Goal: Entertainment & Leisure: Consume media (video, audio)

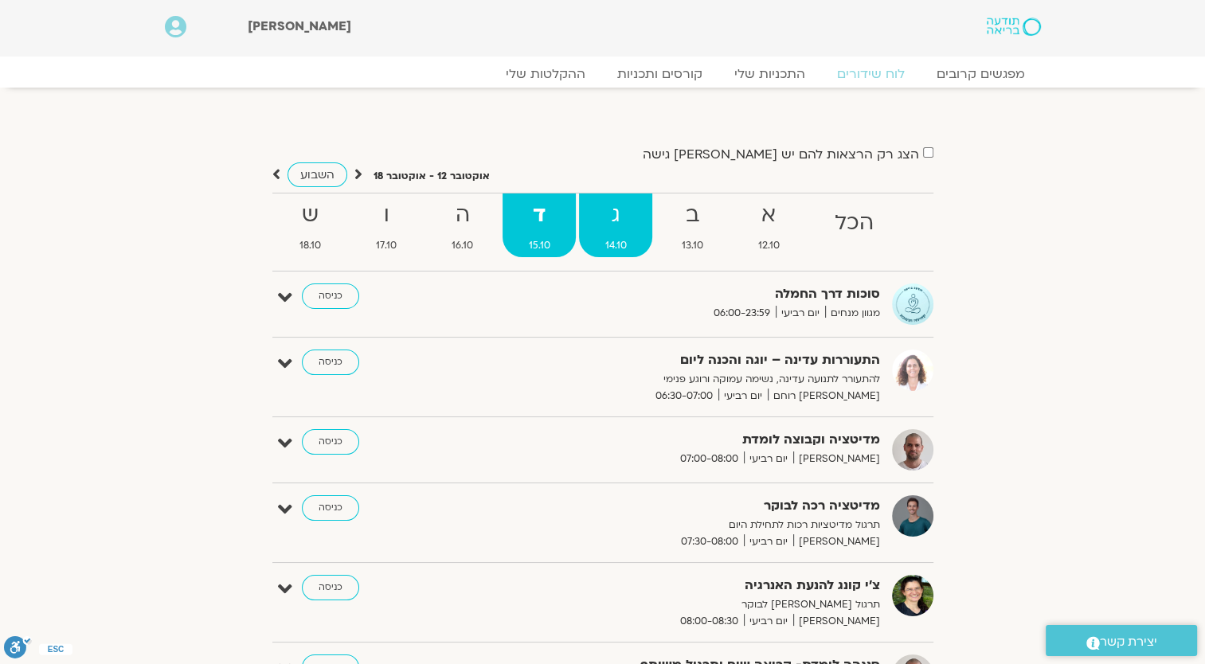
click at [609, 221] on strong "ג" at bounding box center [615, 216] width 73 height 36
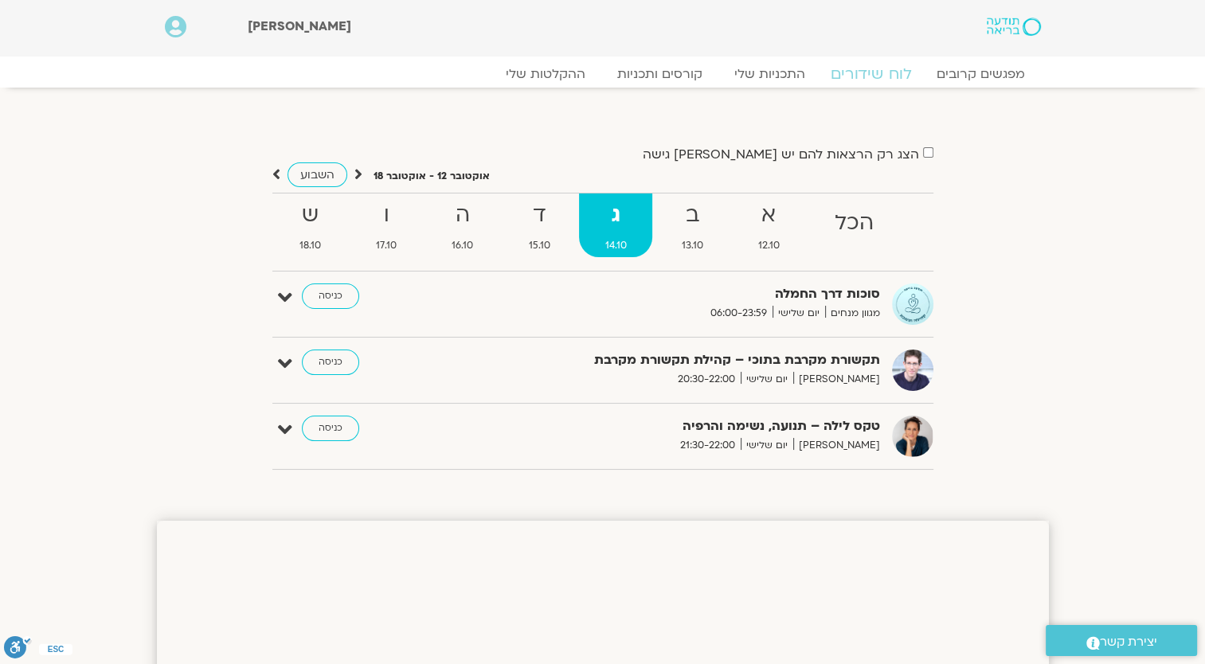
click at [861, 68] on link "לוח שידורים" at bounding box center [870, 74] width 119 height 19
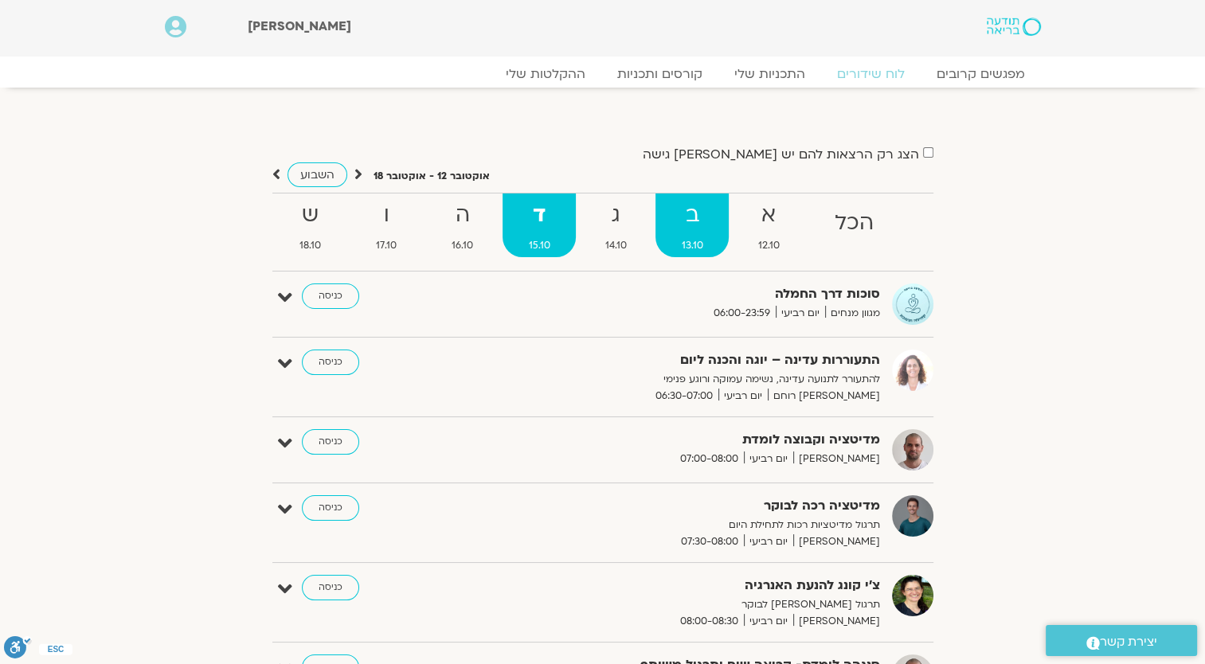
click at [704, 230] on strong "ב" at bounding box center [692, 216] width 73 height 36
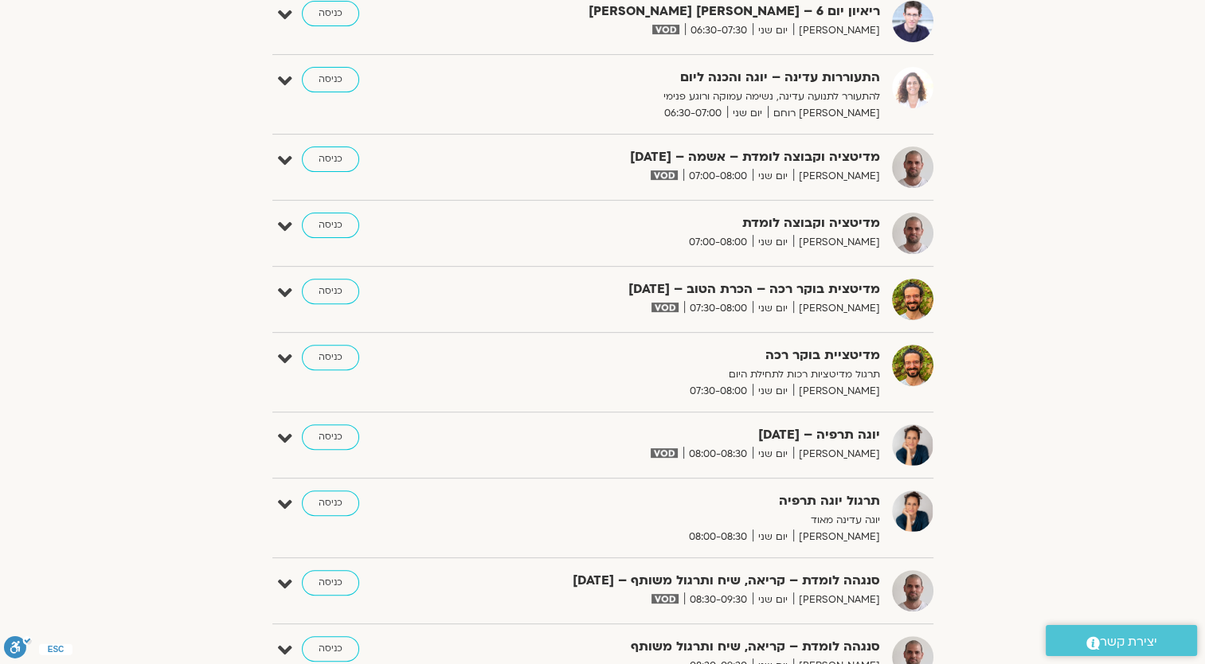
scroll to position [478, 0]
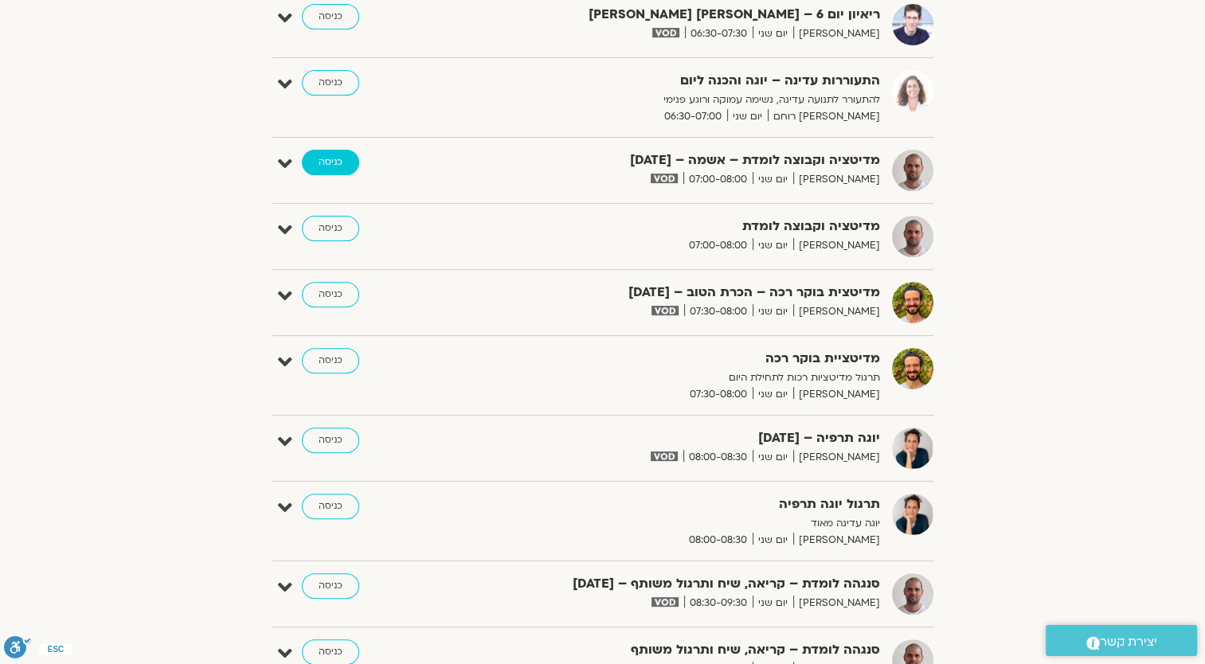
click at [341, 164] on link "כניסה" at bounding box center [330, 162] width 57 height 25
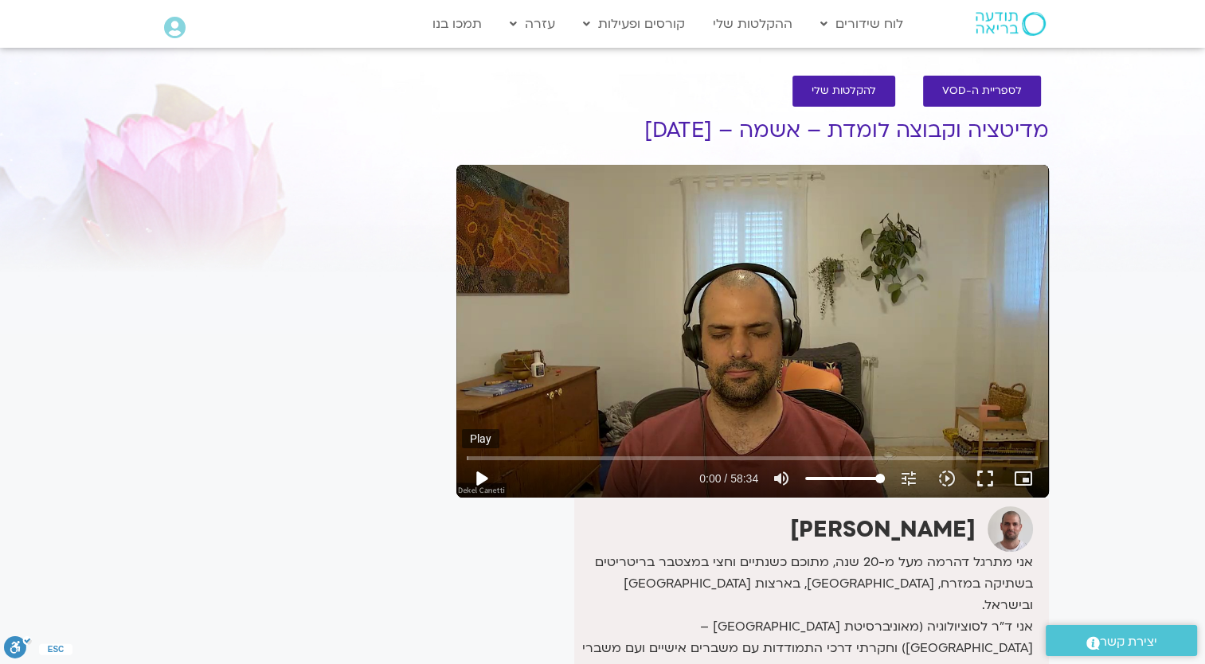
click at [487, 473] on button "play_arrow" at bounding box center [481, 479] width 38 height 38
click at [778, 460] on input "Seek" at bounding box center [752, 458] width 571 height 10
click at [481, 470] on button "pause" at bounding box center [481, 479] width 38 height 38
type input "1958.697402"
